Goal: Task Accomplishment & Management: Manage account settings

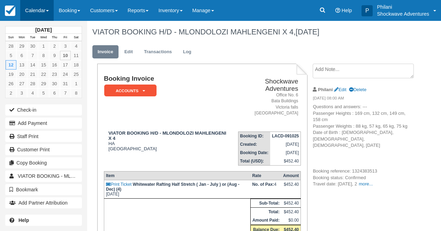
click at [51, 12] on link "Calendar" at bounding box center [36, 10] width 33 height 21
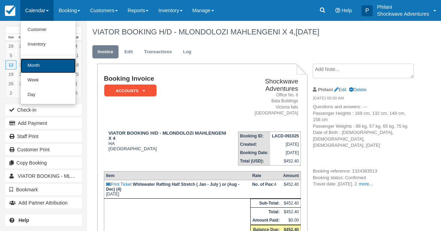
click at [58, 66] on link "Month" at bounding box center [48, 66] width 55 height 15
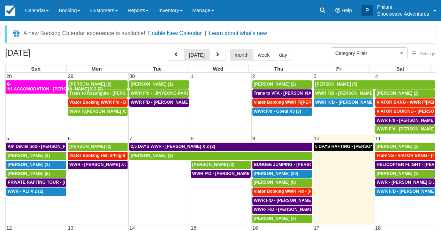
select select
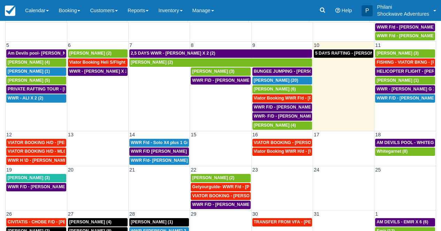
scroll to position [41, 0]
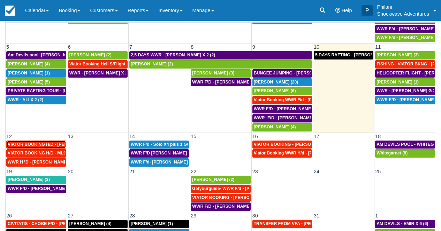
click at [56, 145] on span "VIATOR BOOKING H/D - [PERSON_NAME] 2 (2)" at bounding box center [55, 144] width 95 height 5
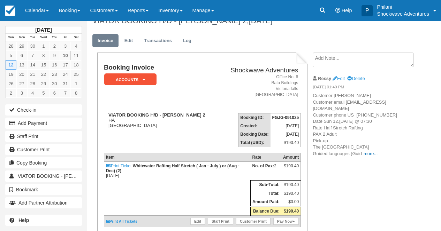
scroll to position [11, 0]
click at [373, 156] on link "more..." at bounding box center [370, 153] width 14 height 5
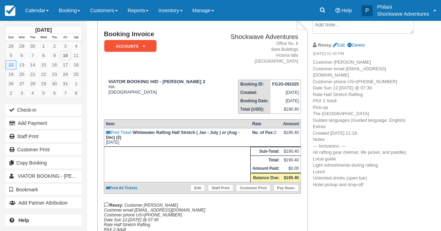
scroll to position [17, 0]
